Goal: Task Accomplishment & Management: Use online tool/utility

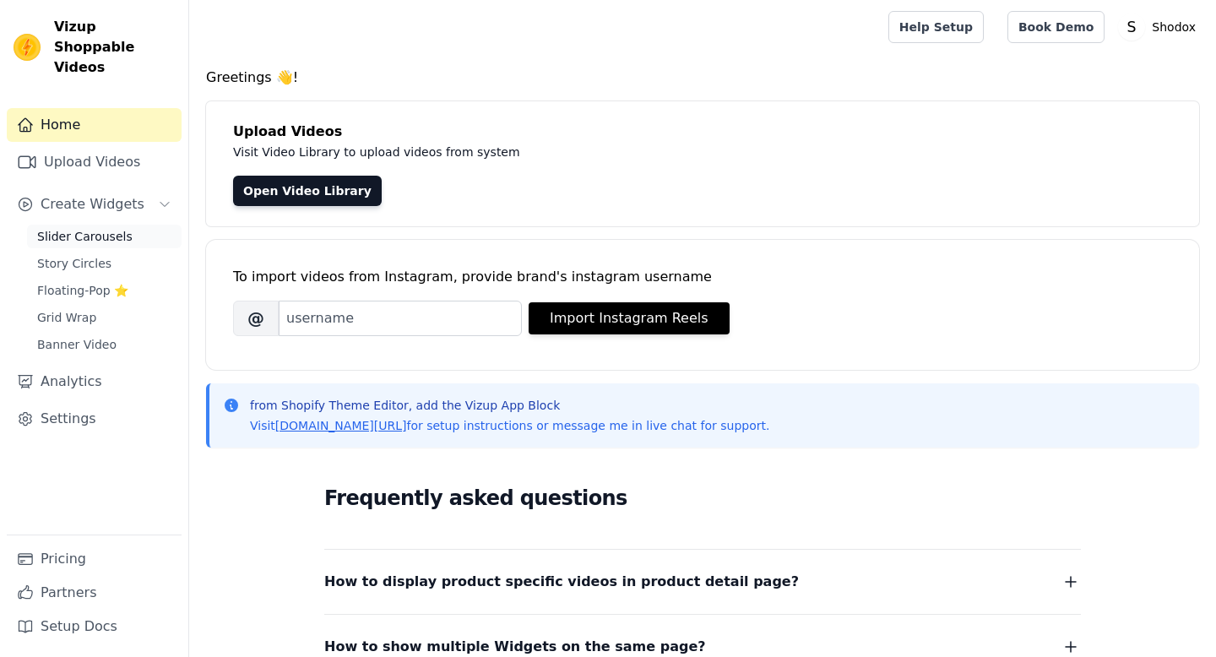
click at [83, 228] on span "Slider Carousels" at bounding box center [84, 236] width 95 height 17
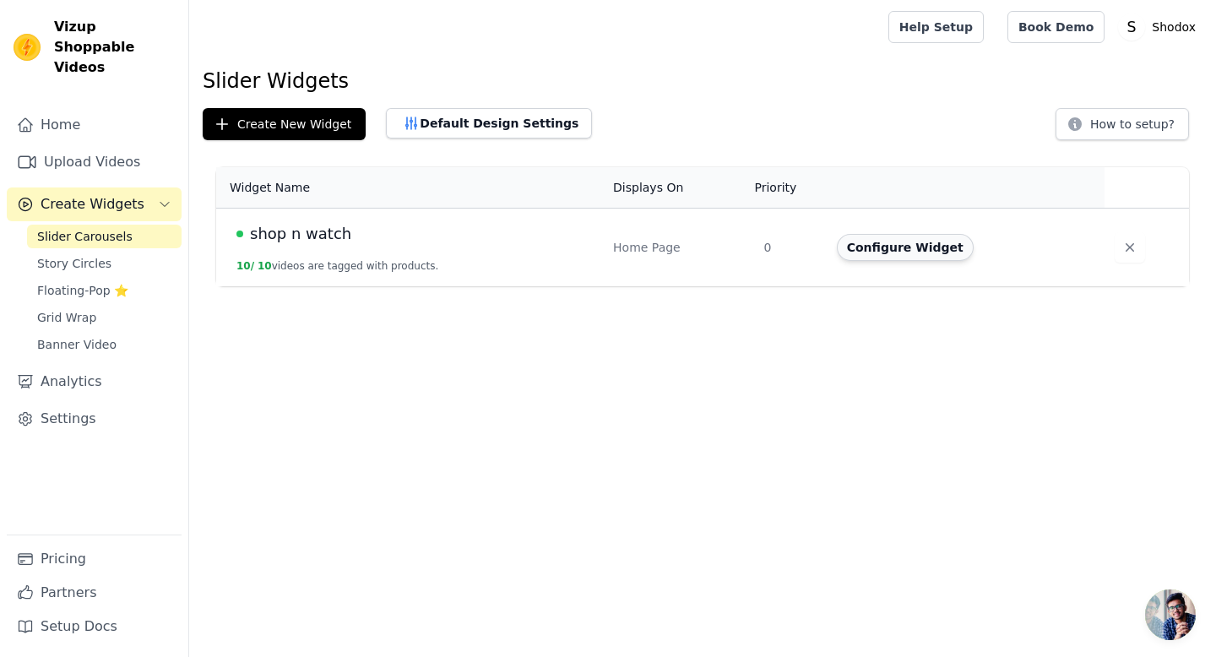
click at [902, 250] on button "Configure Widget" at bounding box center [905, 247] width 137 height 27
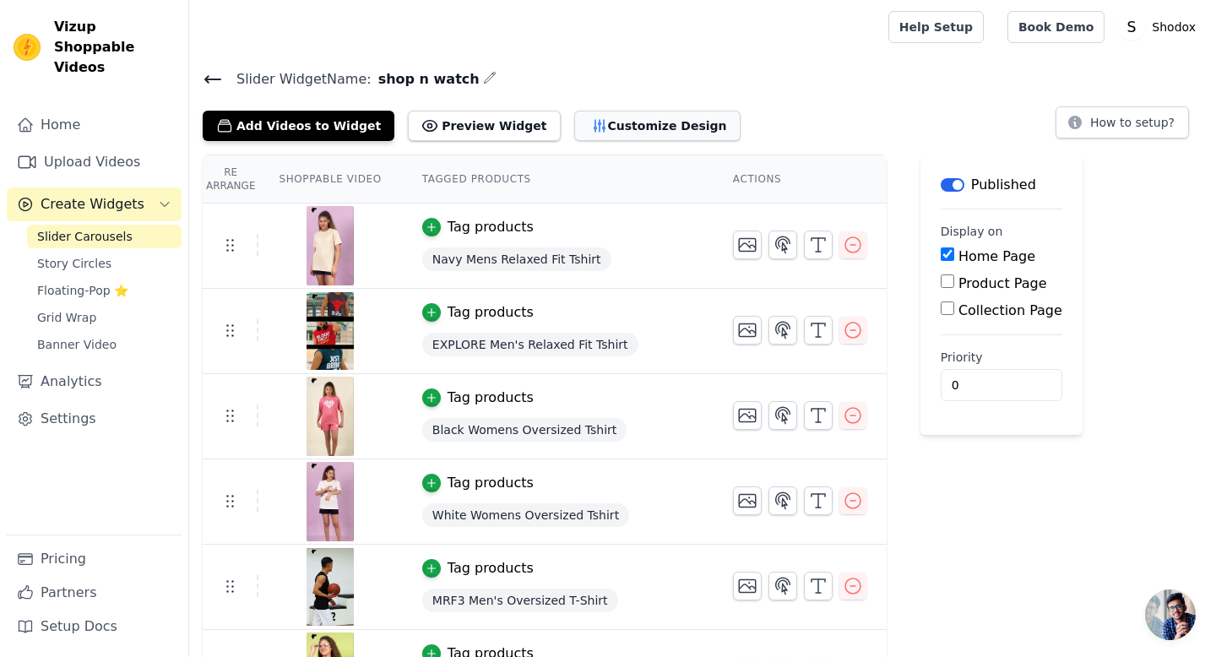
click at [577, 121] on button "Customize Design" at bounding box center [657, 126] width 166 height 30
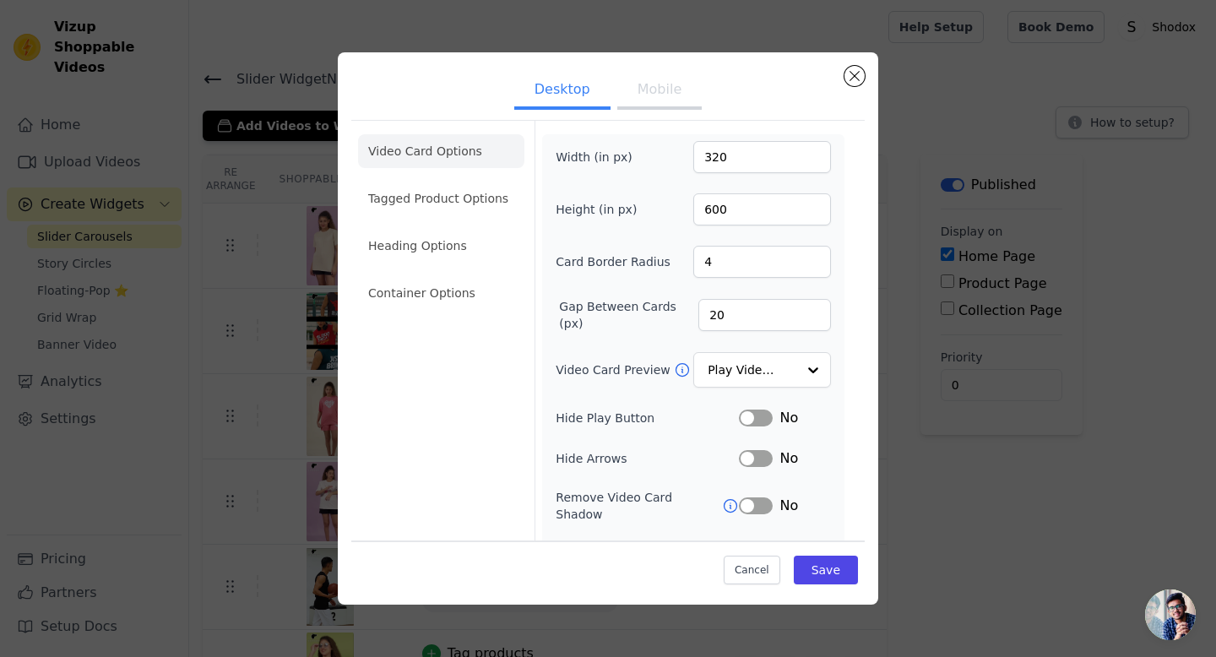
click at [659, 90] on button "Mobile" at bounding box center [659, 91] width 84 height 37
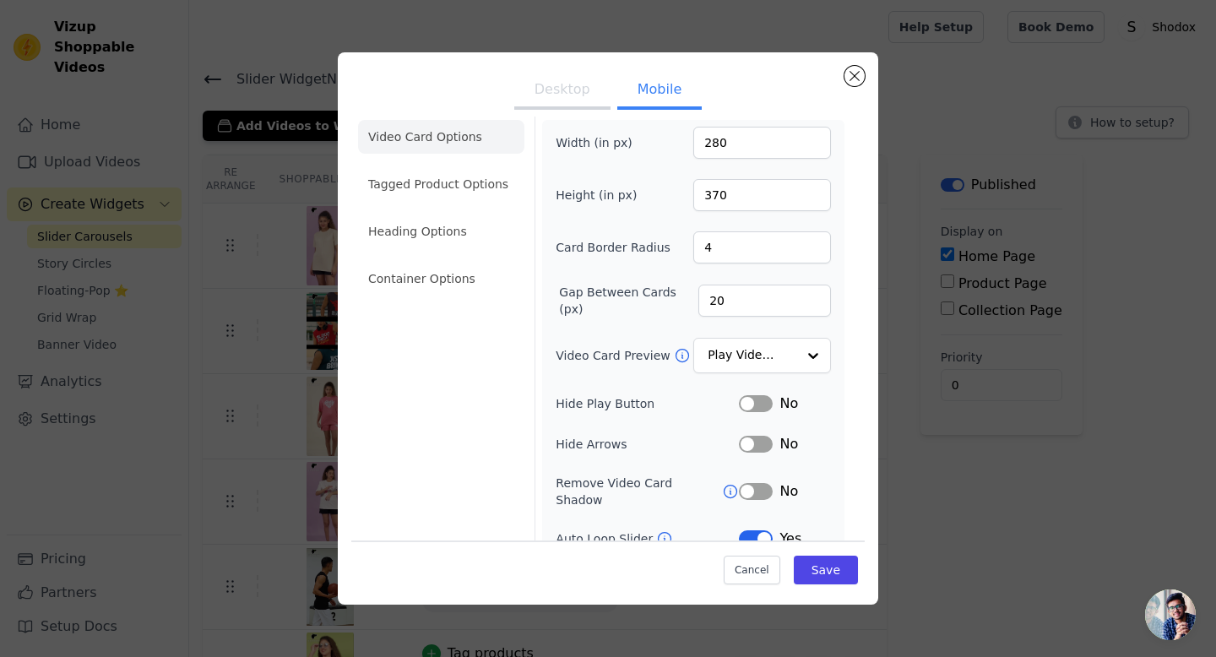
scroll to position [3, 0]
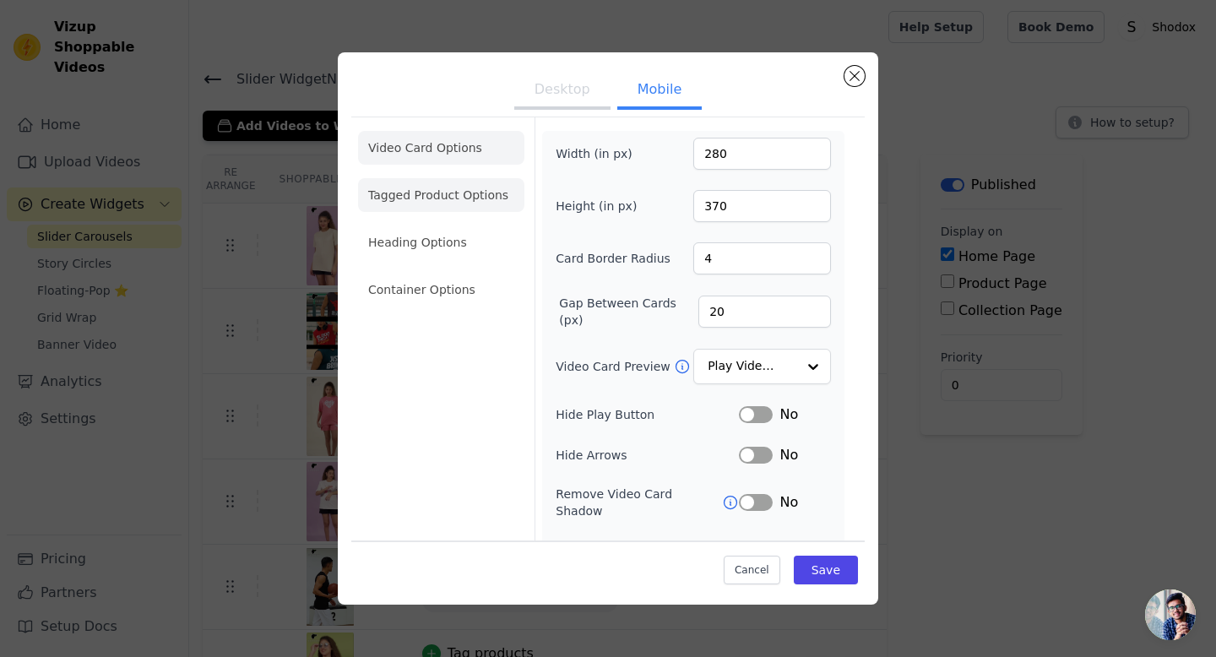
click at [410, 273] on li "Tagged Product Options" at bounding box center [441, 290] width 166 height 34
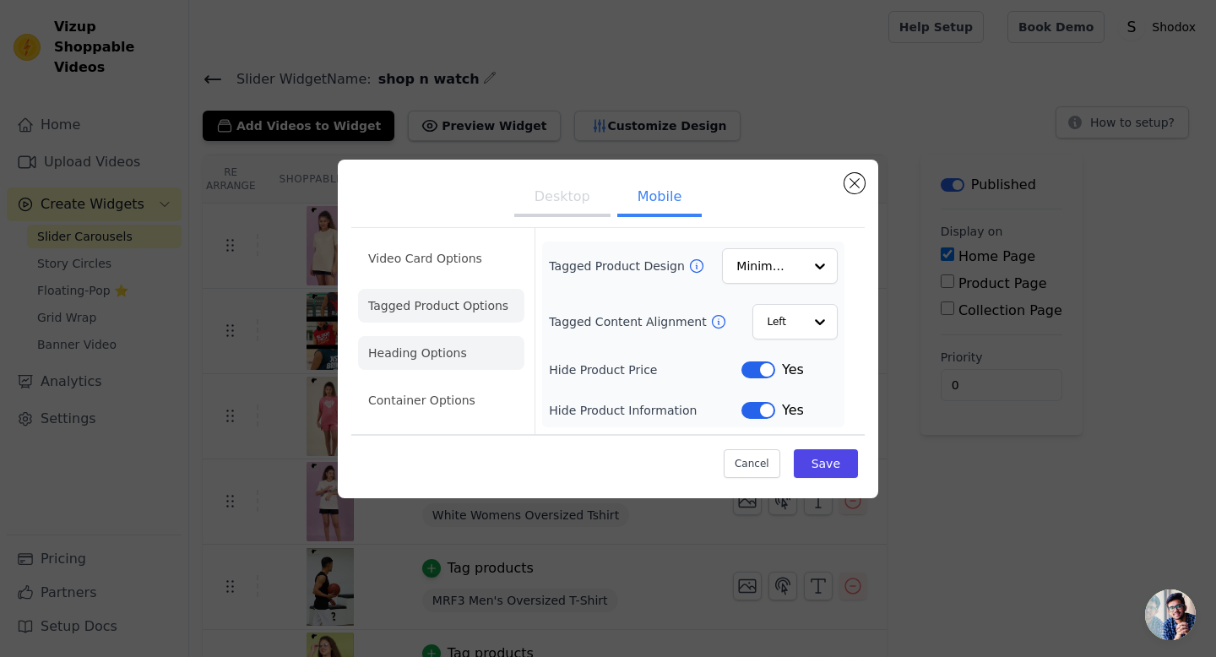
click at [426, 351] on li "Heading Options" at bounding box center [441, 353] width 166 height 34
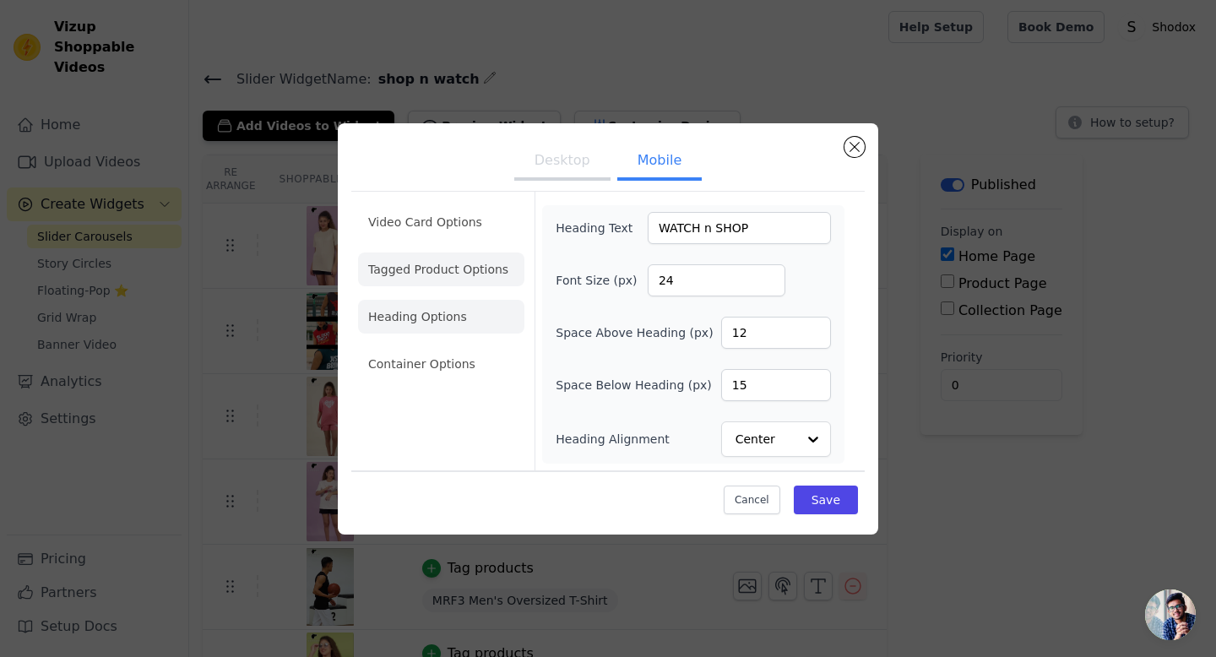
click at [421, 347] on li "Tagged Product Options" at bounding box center [441, 364] width 166 height 34
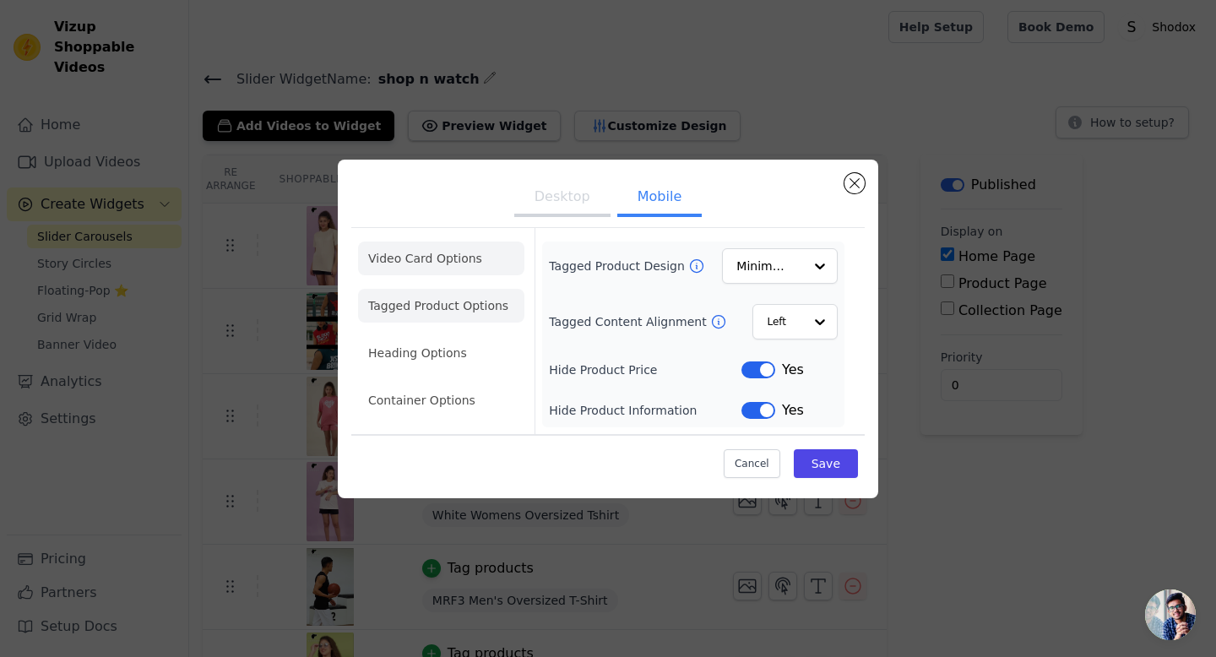
click at [426, 289] on li "Video Card Options" at bounding box center [441, 306] width 166 height 34
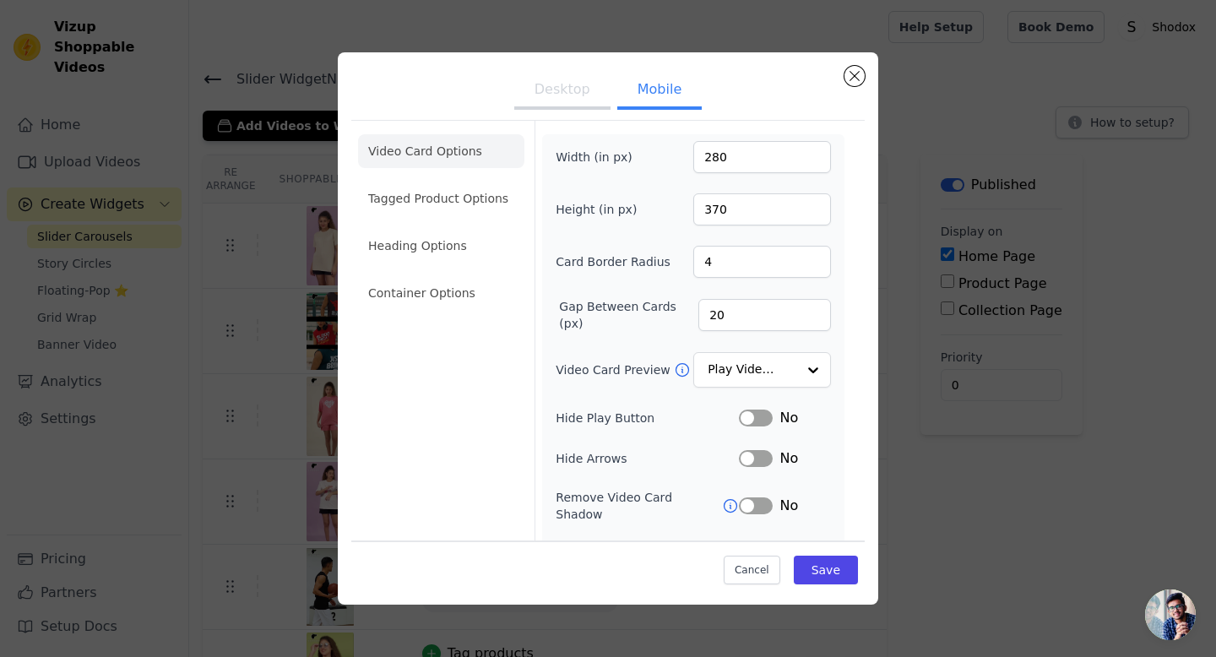
scroll to position [144, 0]
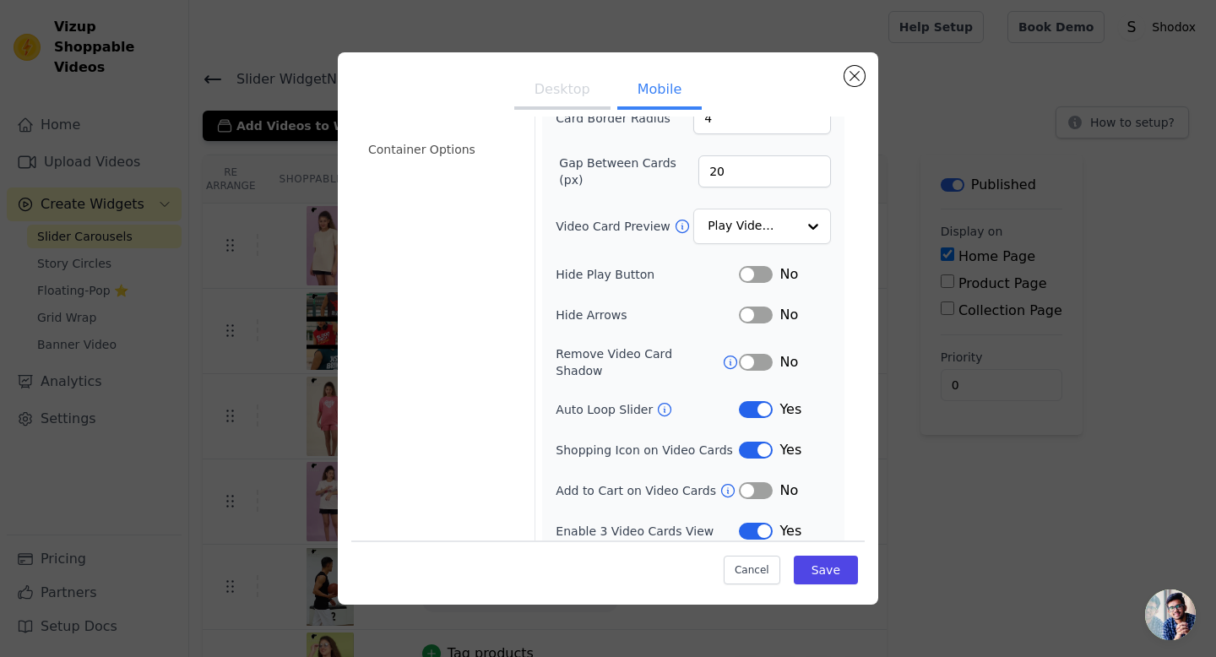
click at [762, 482] on button "Label" at bounding box center [756, 490] width 34 height 17
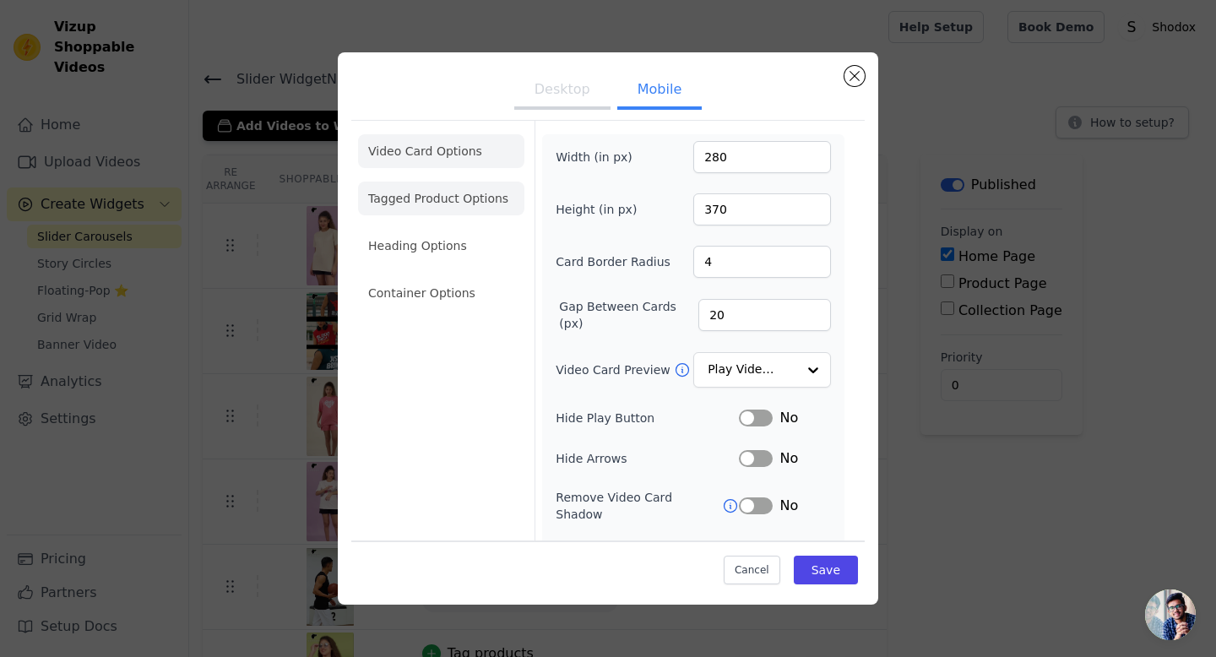
click at [439, 276] on li "Tagged Product Options" at bounding box center [441, 293] width 166 height 34
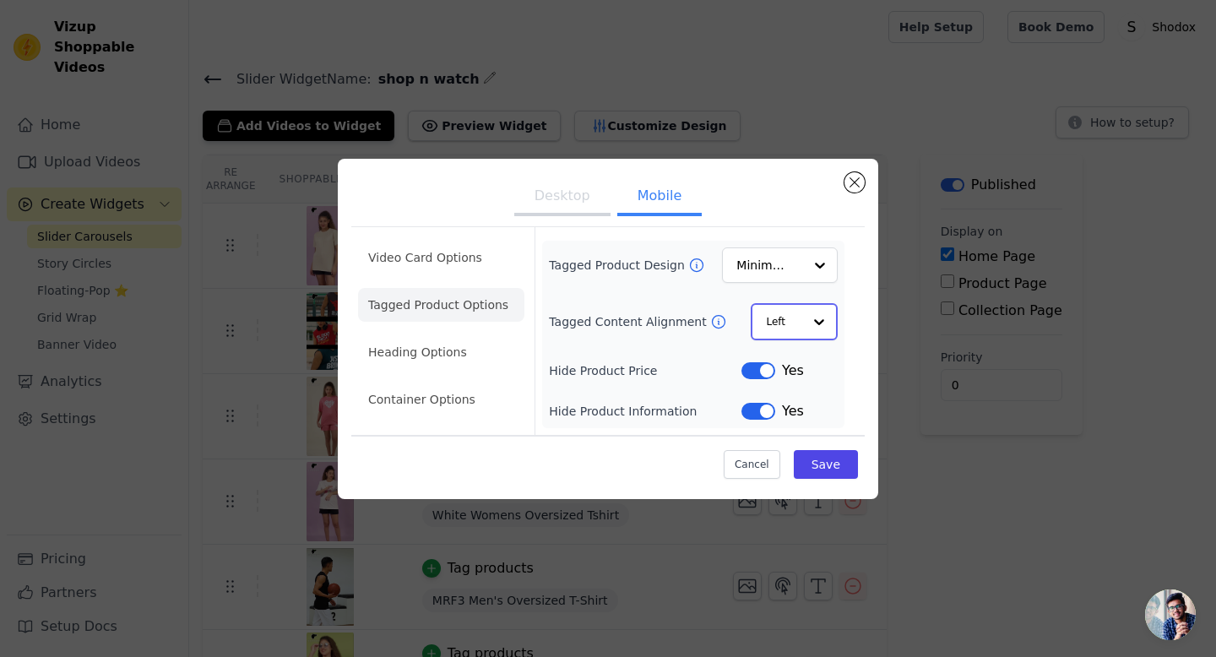
click at [801, 317] on input "Tagged Content Alignment" at bounding box center [784, 322] width 36 height 34
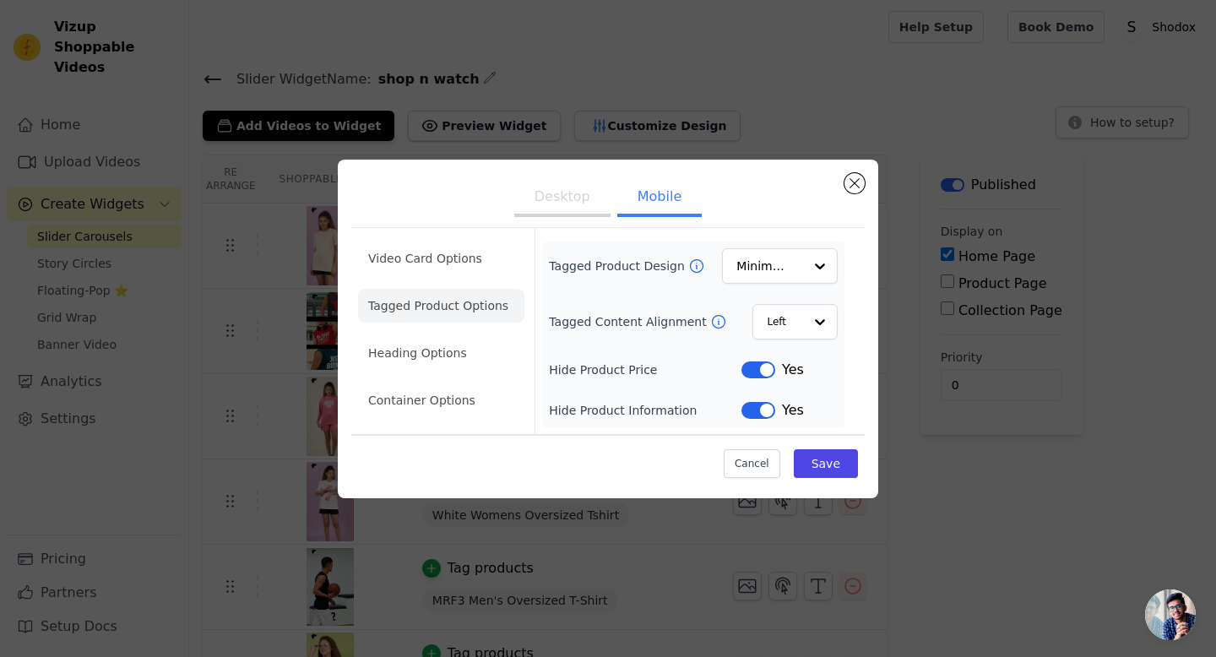
click at [615, 332] on div "Tagged Content Alignment Left" at bounding box center [693, 321] width 289 height 35
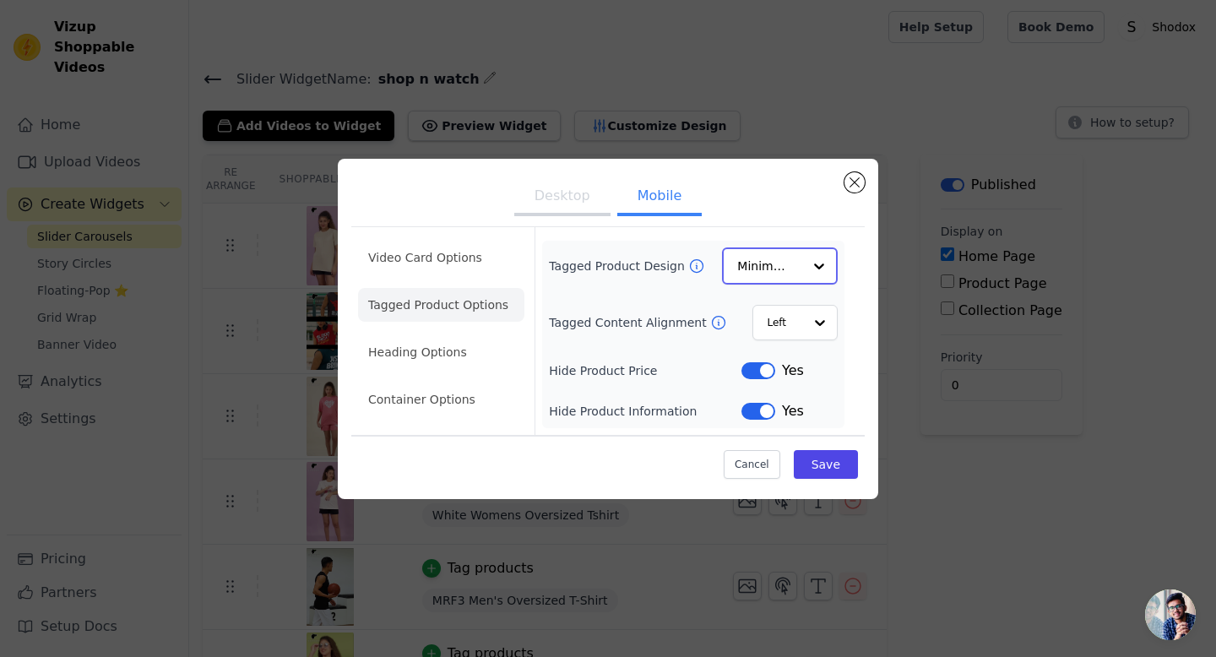
click at [767, 263] on input "Tagged Product Design" at bounding box center [769, 266] width 65 height 34
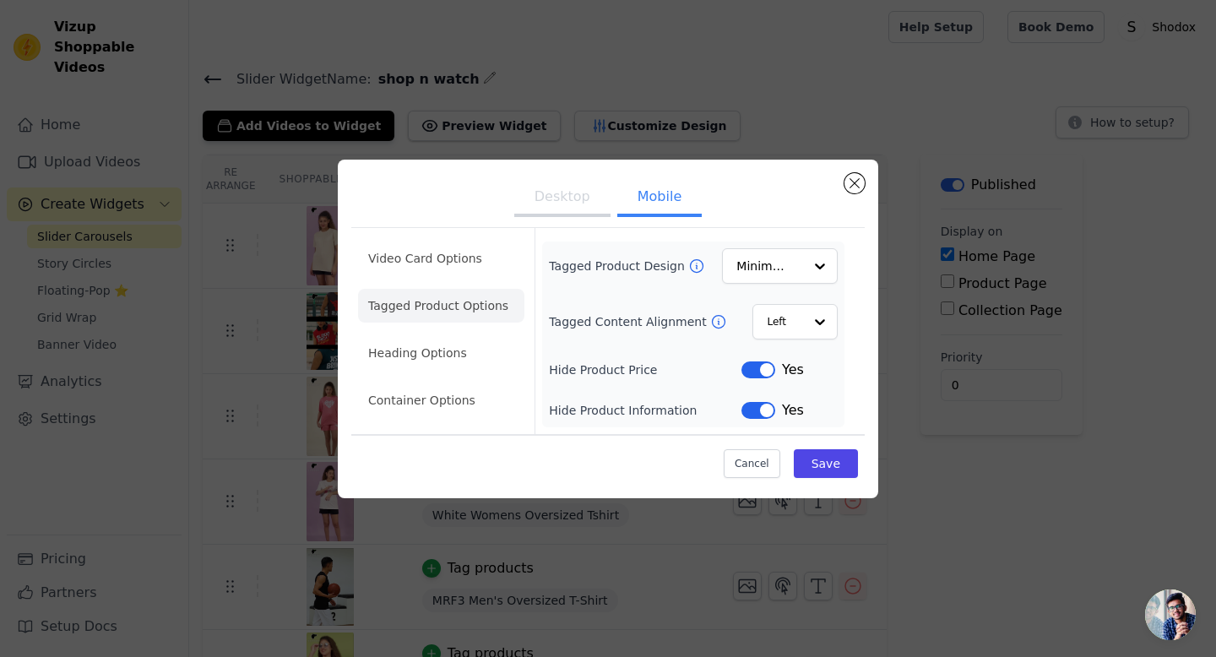
click at [643, 311] on div "Tagged Content Alignment Left" at bounding box center [693, 321] width 289 height 35
click at [434, 360] on li "Heading Options" at bounding box center [441, 353] width 166 height 34
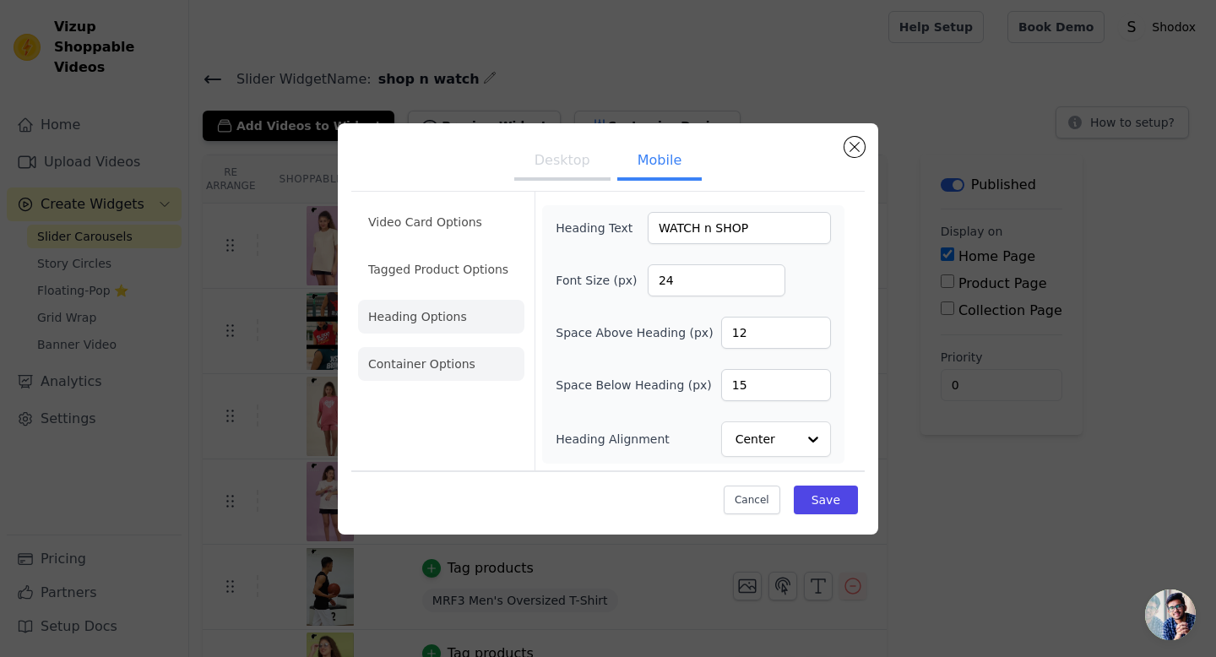
click at [431, 360] on li "Container Options" at bounding box center [441, 364] width 166 height 34
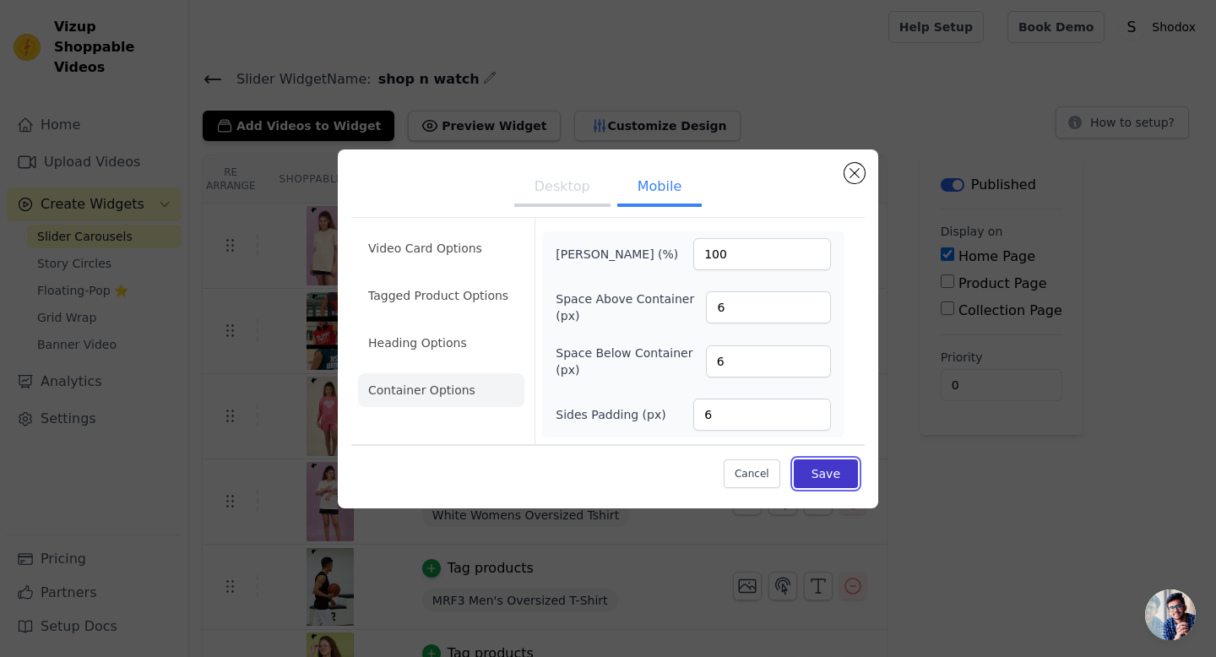
click at [837, 476] on button "Save" at bounding box center [826, 473] width 64 height 29
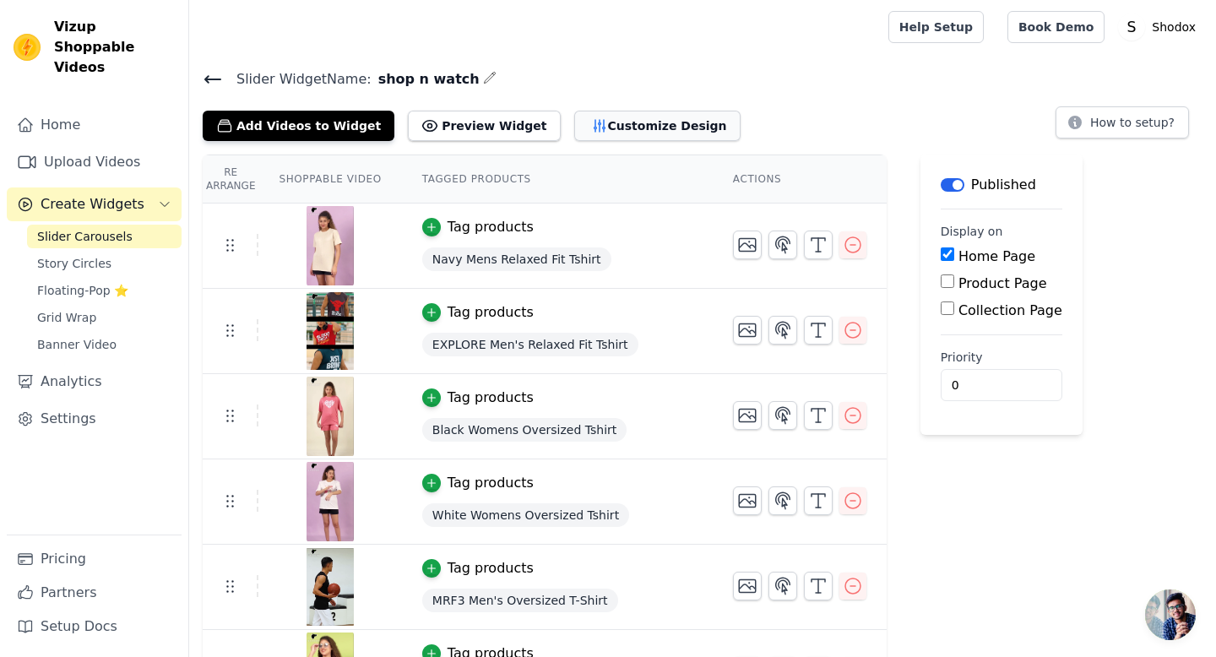
click at [606, 119] on button "Customize Design" at bounding box center [657, 126] width 166 height 30
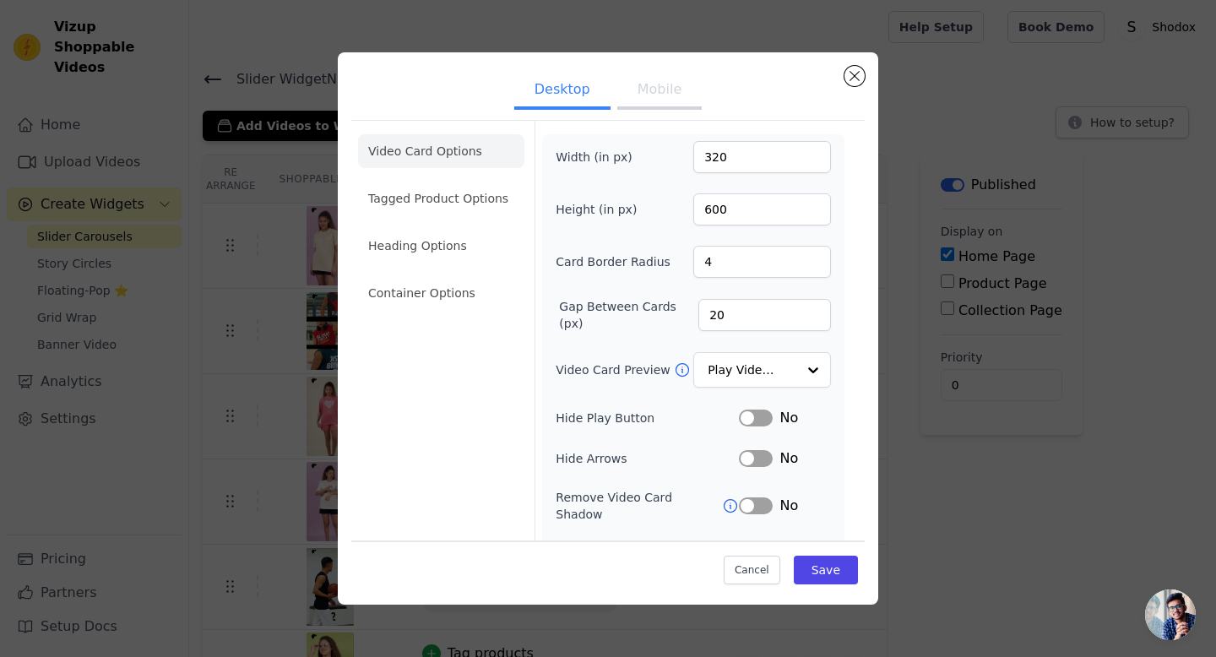
click at [665, 92] on button "Mobile" at bounding box center [659, 91] width 84 height 37
click at [718, 159] on input "280" at bounding box center [762, 157] width 138 height 32
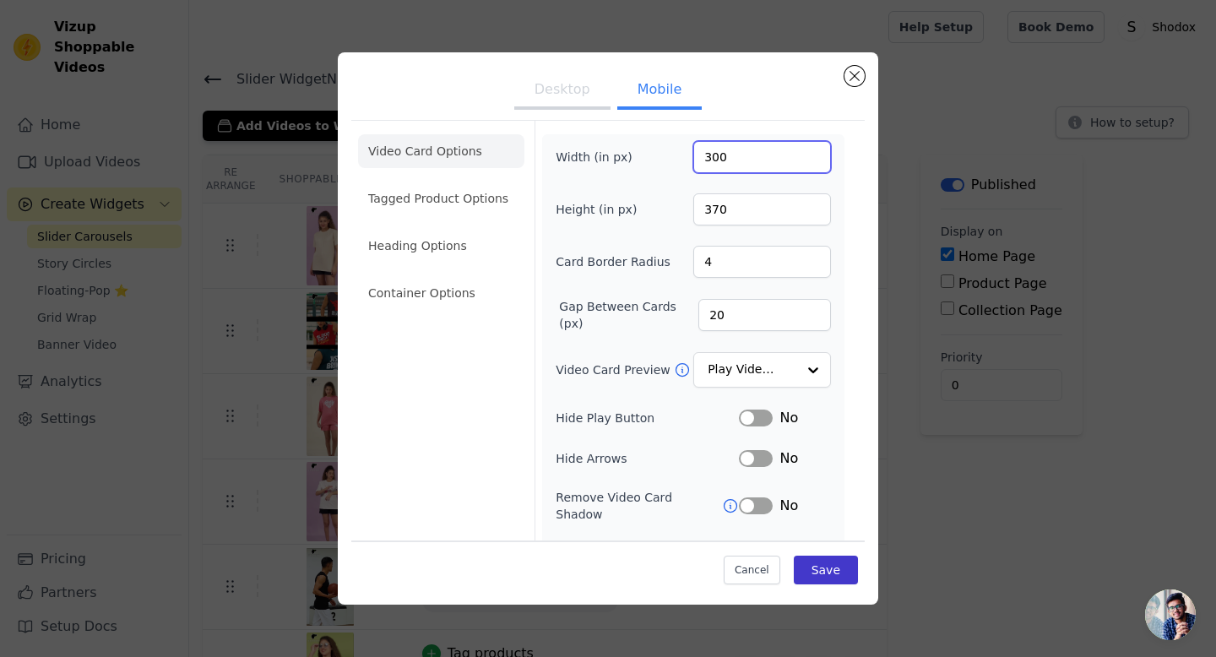
type input "300"
click at [838, 579] on button "Save" at bounding box center [826, 570] width 64 height 29
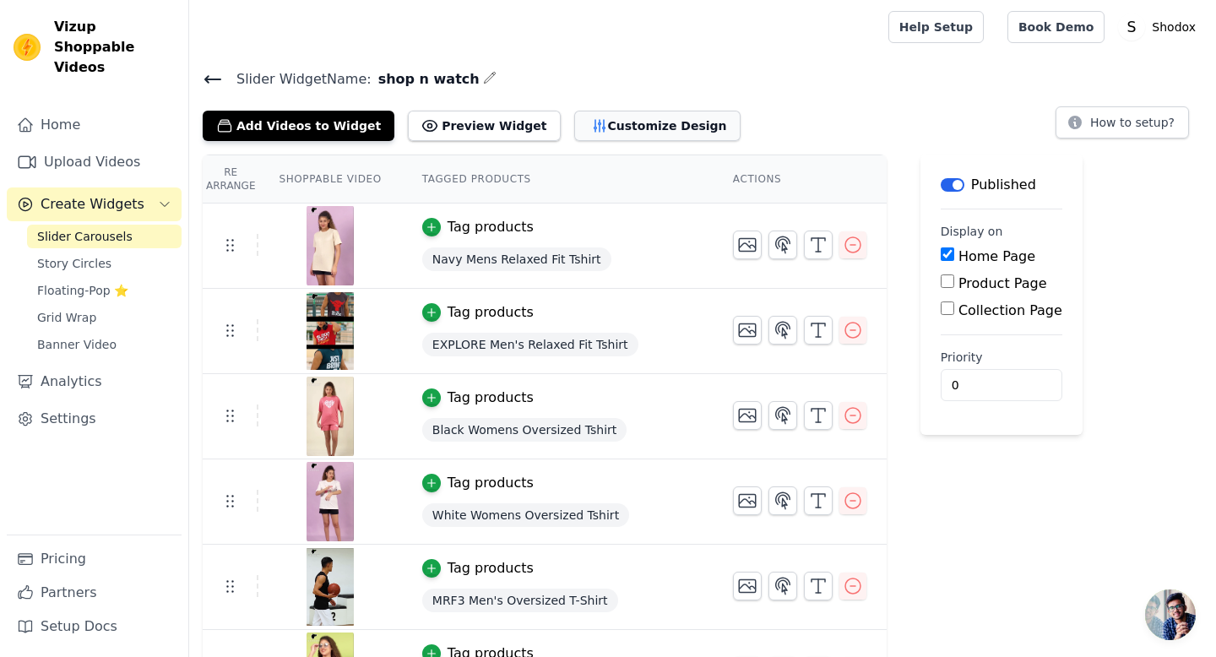
click at [590, 128] on button "Customize Design" at bounding box center [657, 126] width 166 height 30
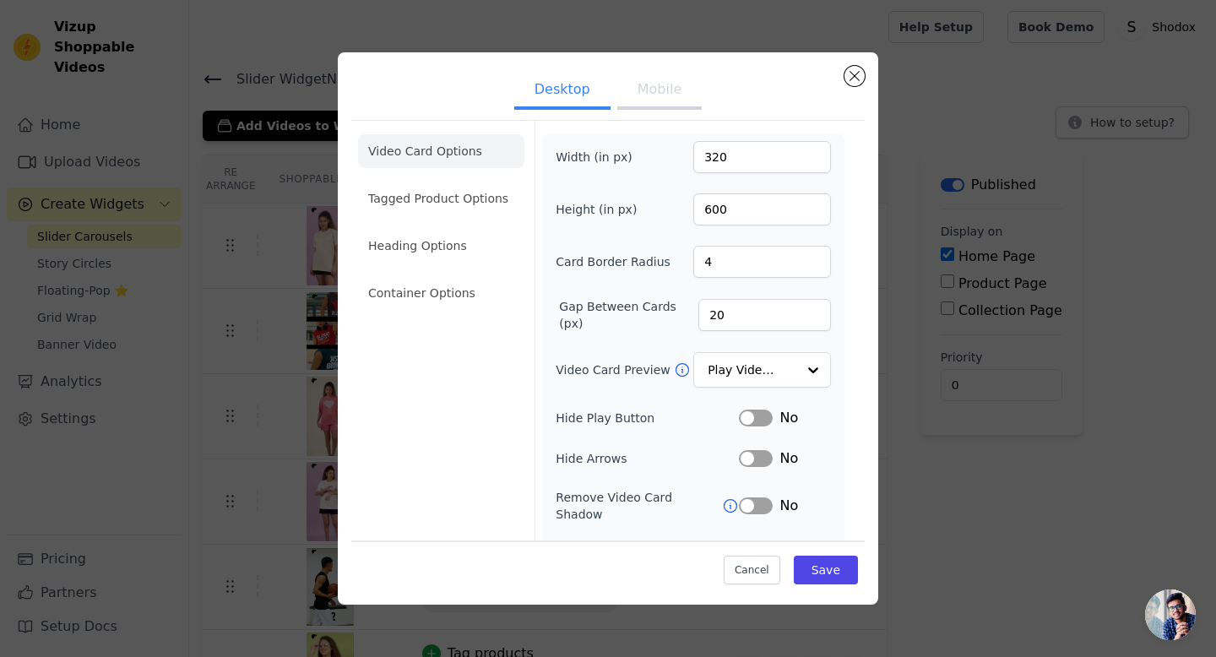
click at [658, 84] on button "Mobile" at bounding box center [659, 91] width 84 height 37
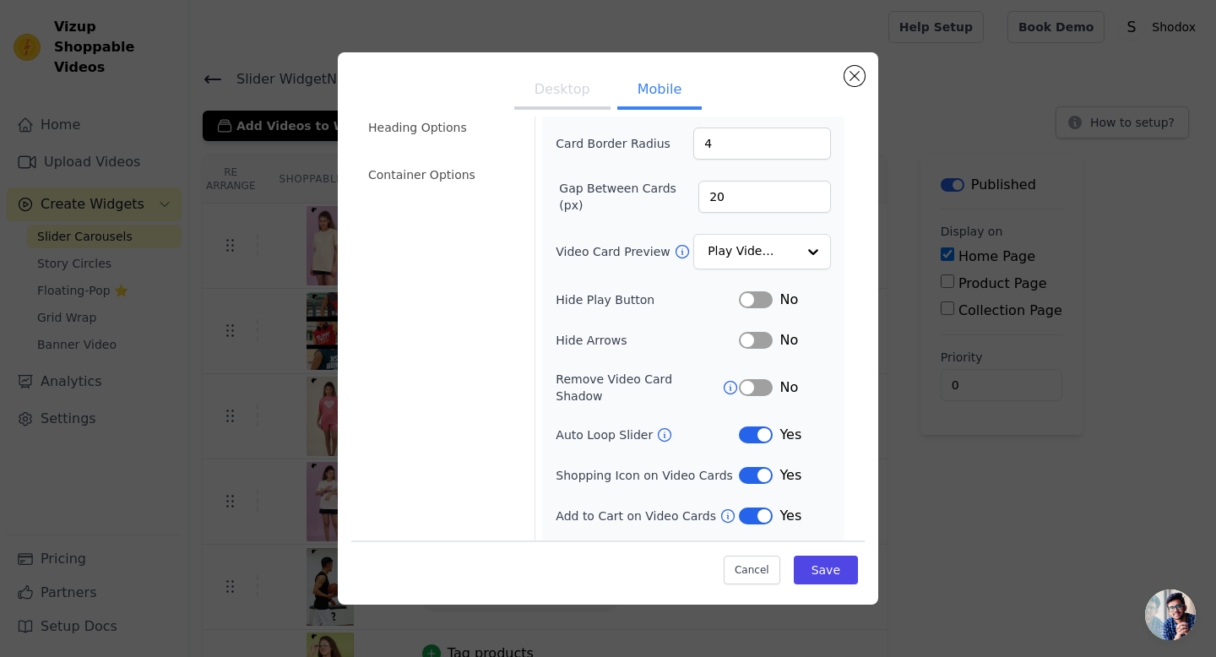
scroll to position [144, 0]
